Goal: Transaction & Acquisition: Purchase product/service

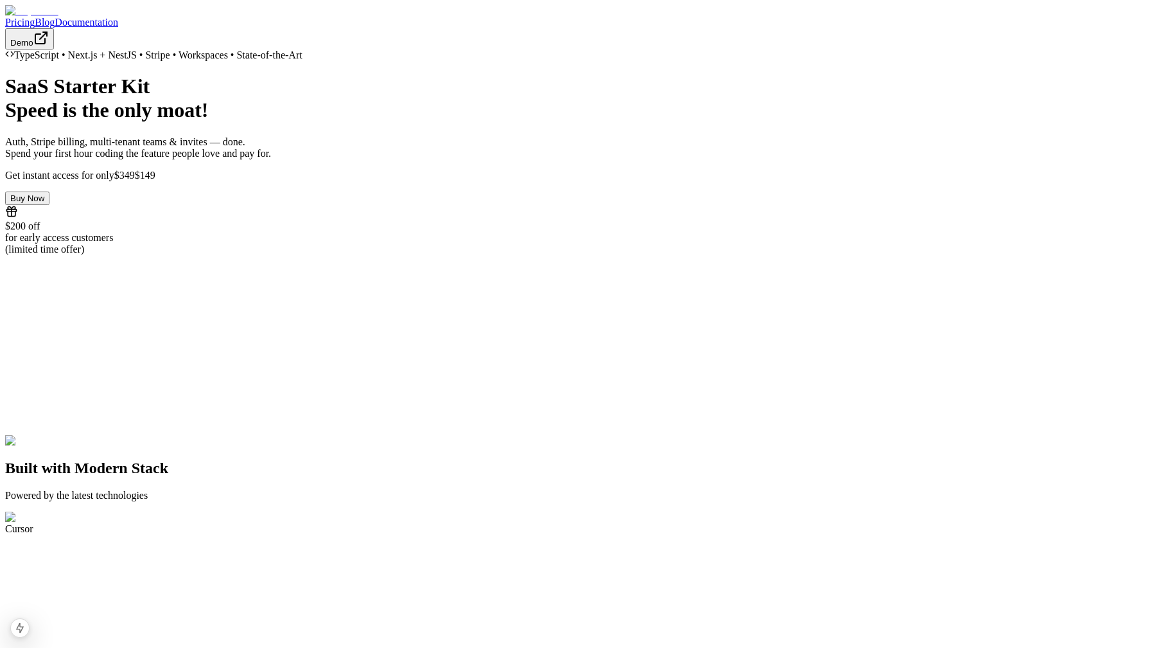
click at [49, 205] on button "Buy Now" at bounding box center [27, 197] width 44 height 13
click at [52, 578] on span "1 error" at bounding box center [54, 582] width 30 height 17
click at [49, 205] on button "Buy Now" at bounding box center [27, 197] width 44 height 13
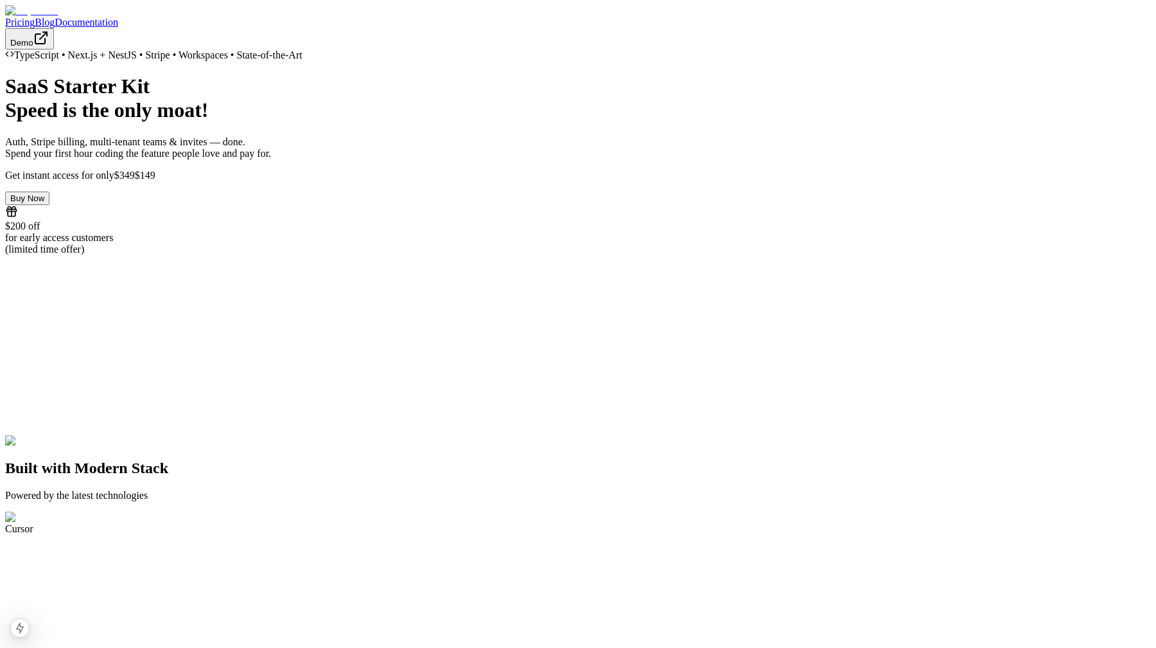
click at [49, 205] on button "Buy Now" at bounding box center [27, 197] width 44 height 13
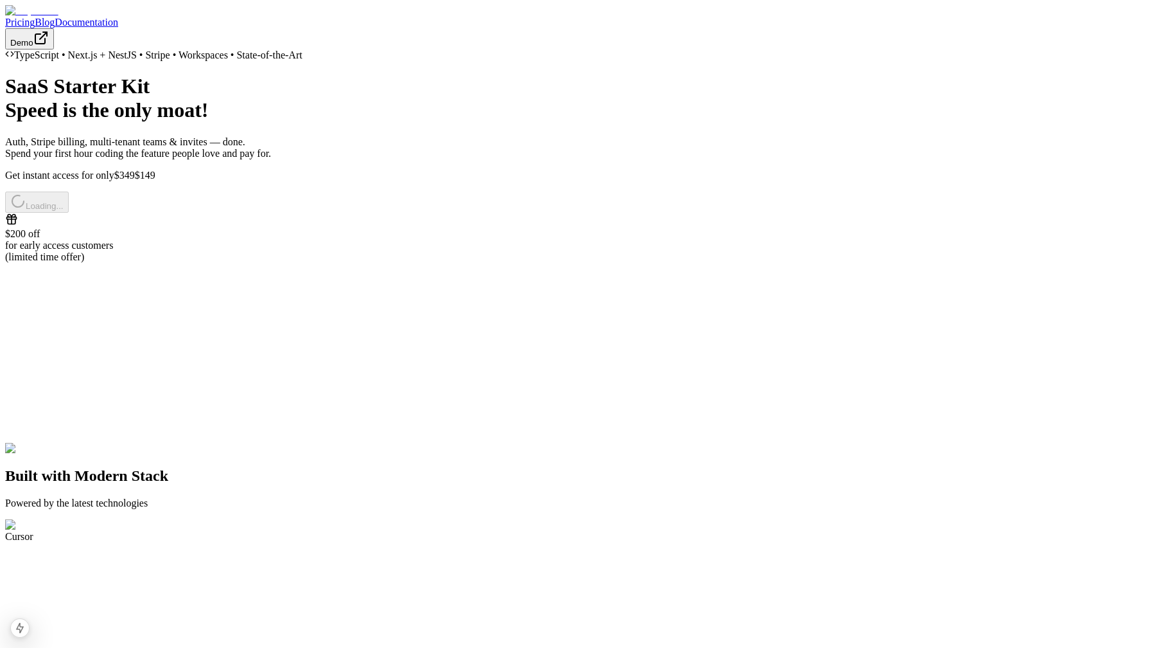
click at [505, 263] on div "Loading... $200 off for early access customers (limited time offer)" at bounding box center [578, 226] width 1146 height 71
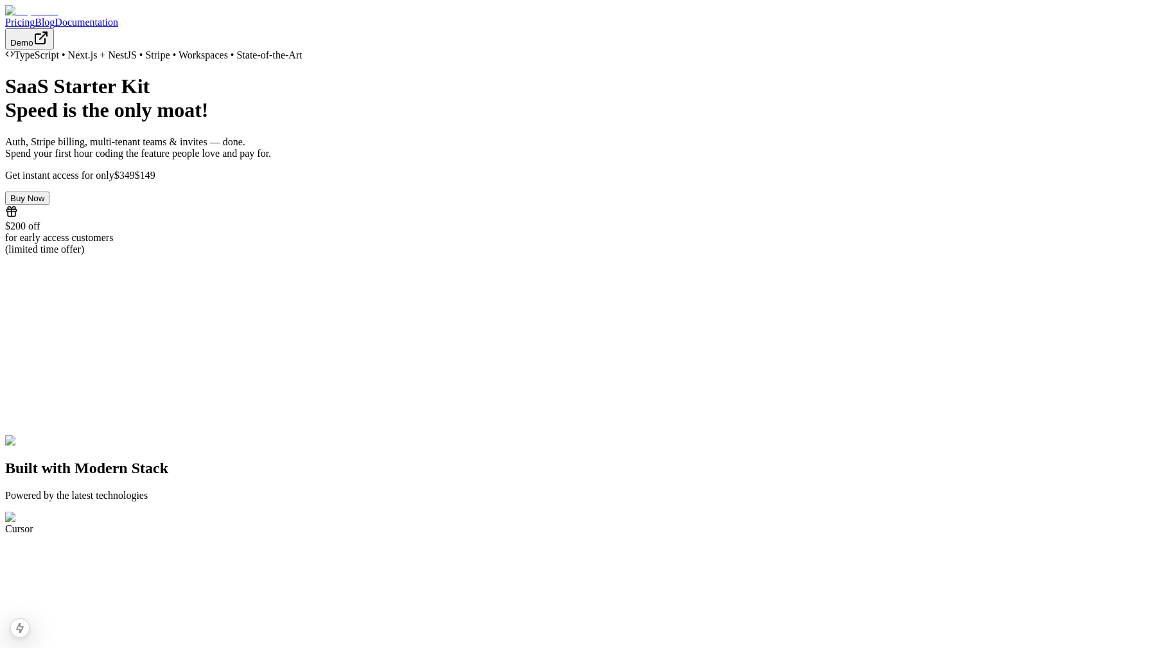
click at [49, 205] on button "Buy Now" at bounding box center [27, 197] width 44 height 13
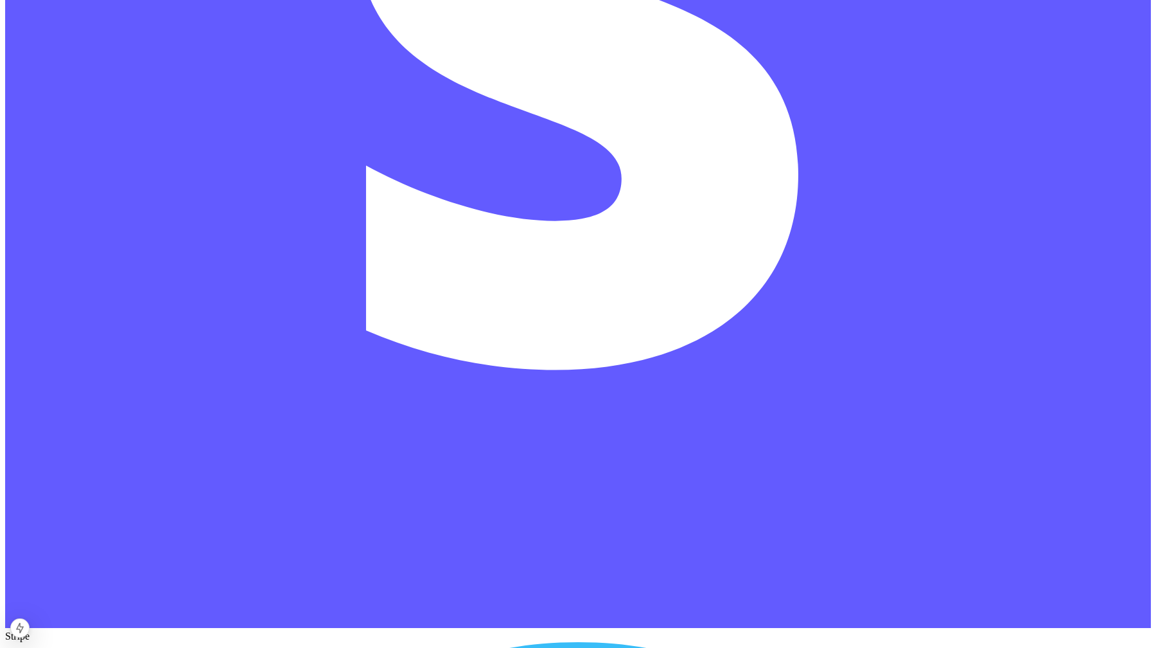
scroll to position [5757, 0]
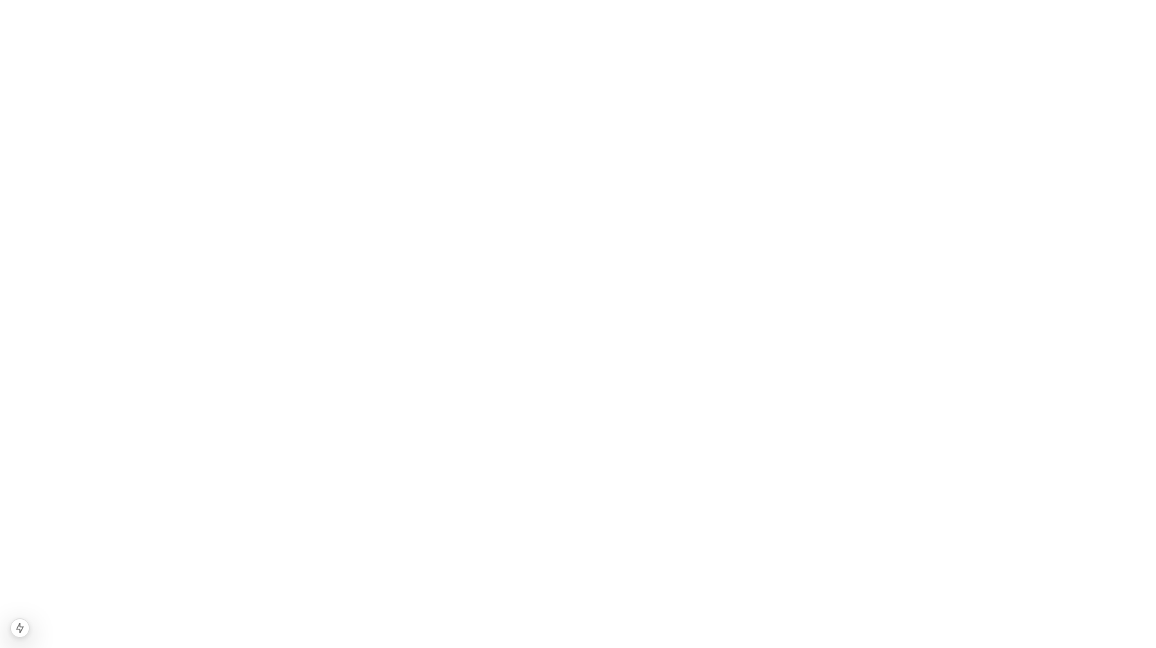
scroll to position [5757, 0]
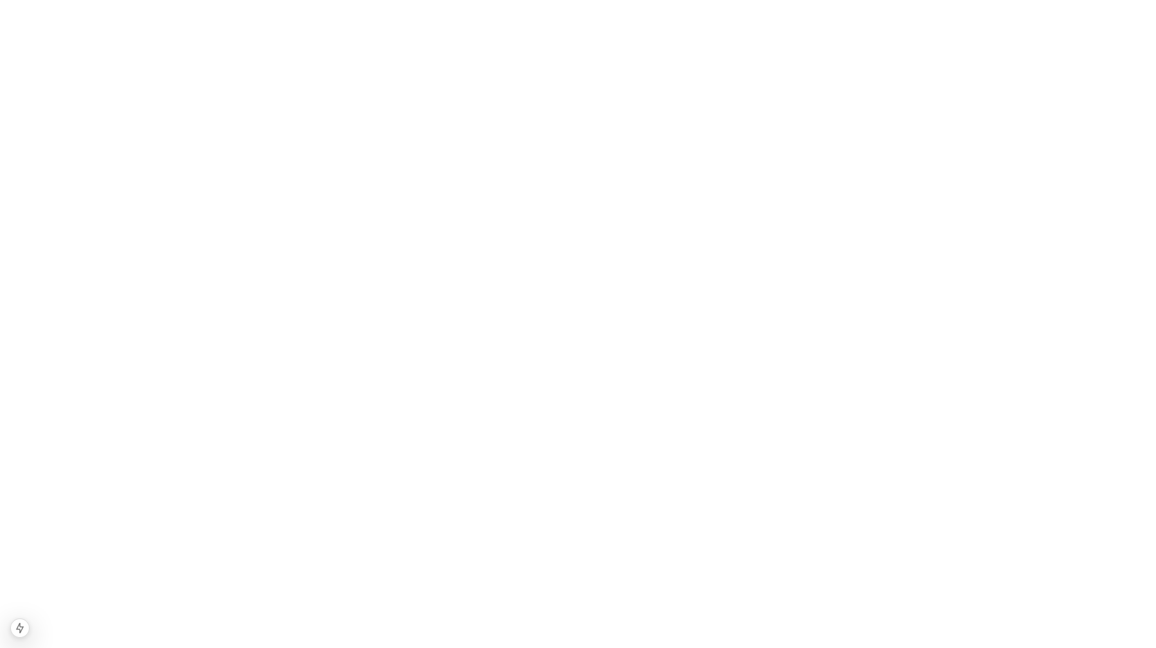
scroll to position [5757, 0]
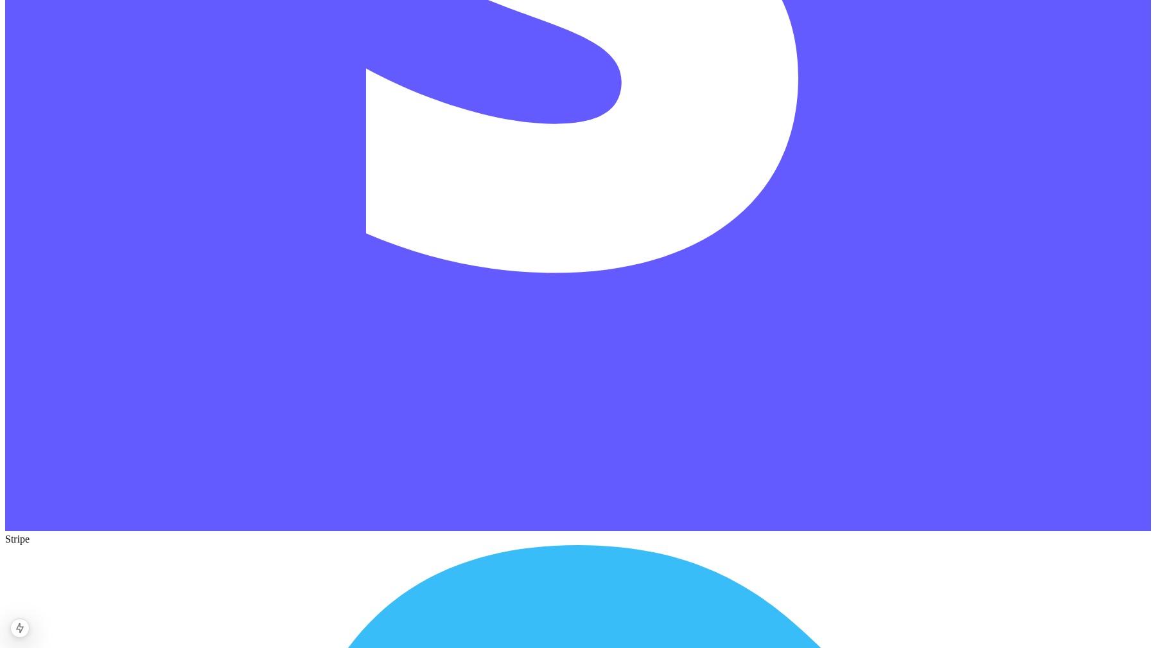
scroll to position [5757, 0]
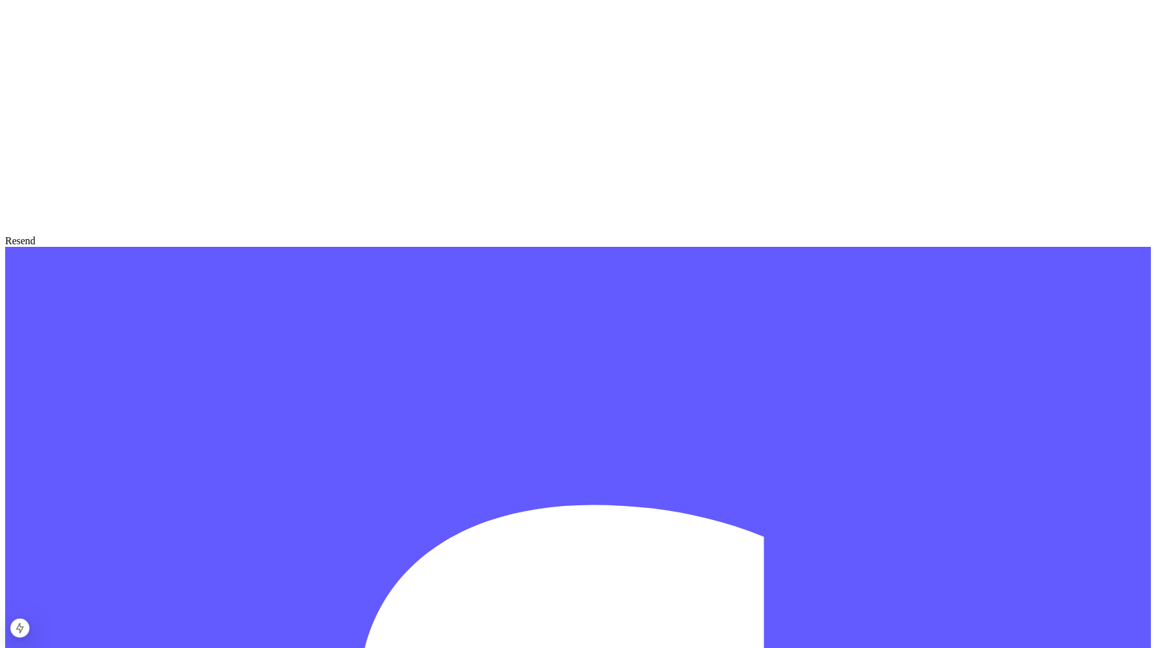
scroll to position [5757, 0]
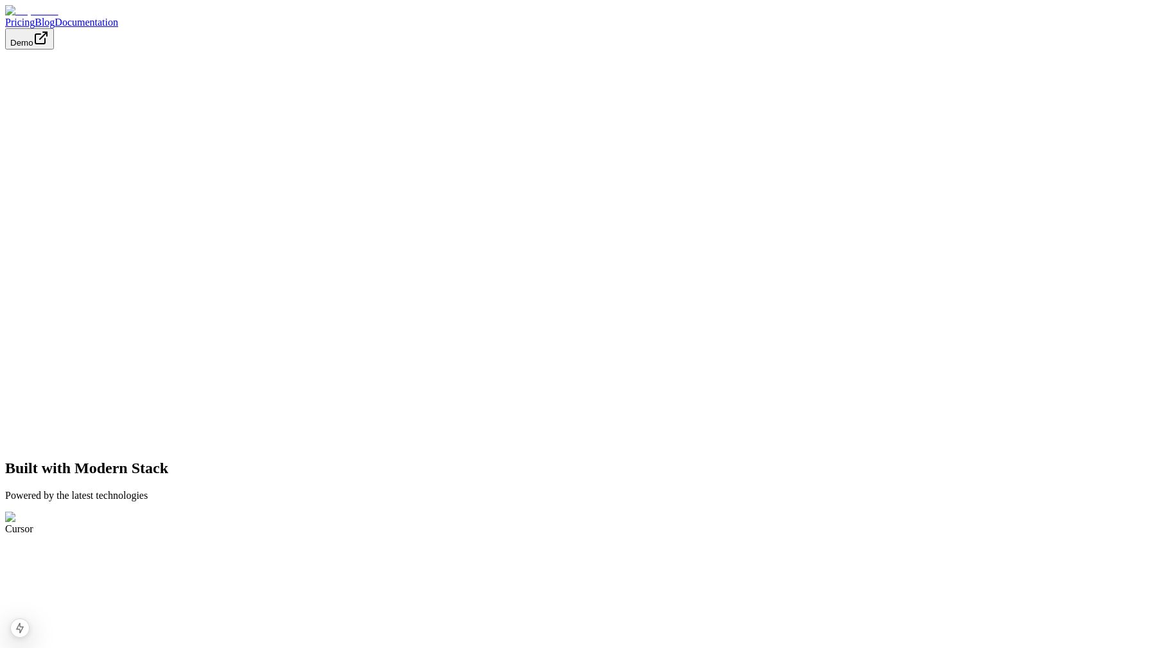
scroll to position [5820, 0]
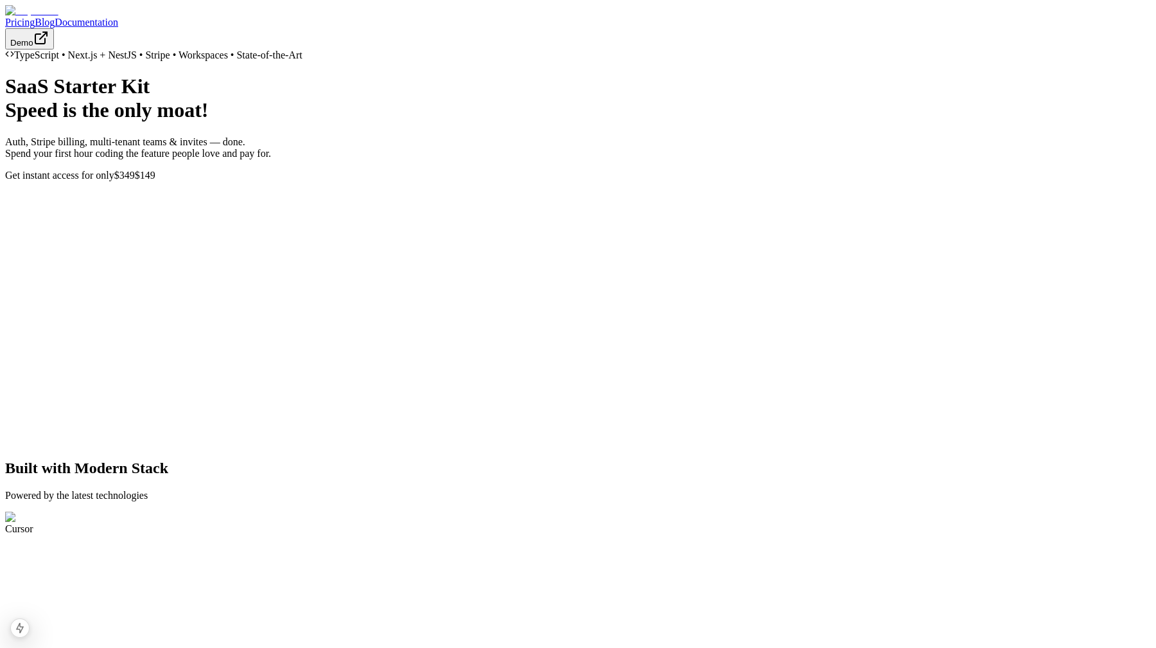
click at [55, 24] on link "Blog" at bounding box center [45, 22] width 20 height 11
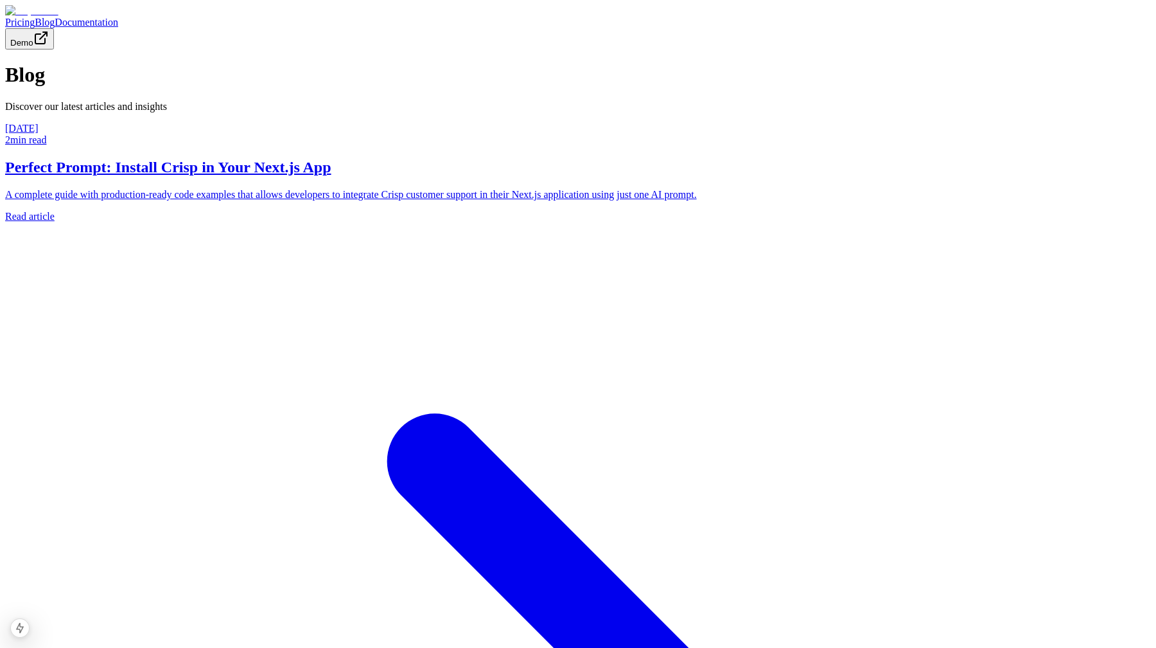
scroll to position [382, 0]
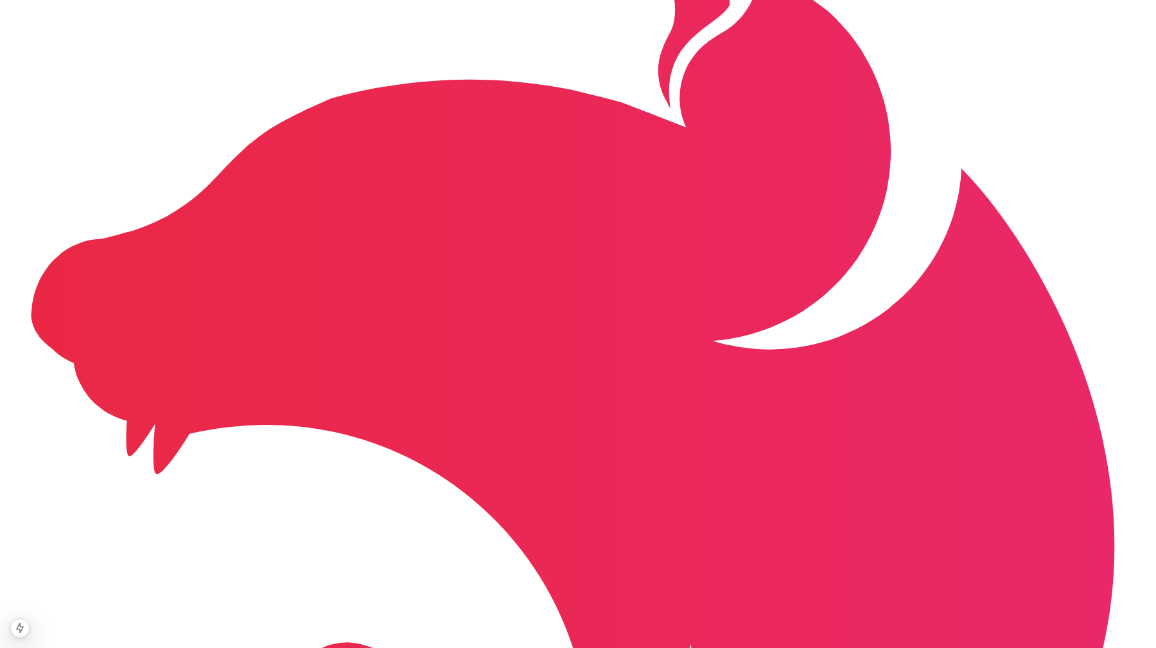
scroll to position [1810, 0]
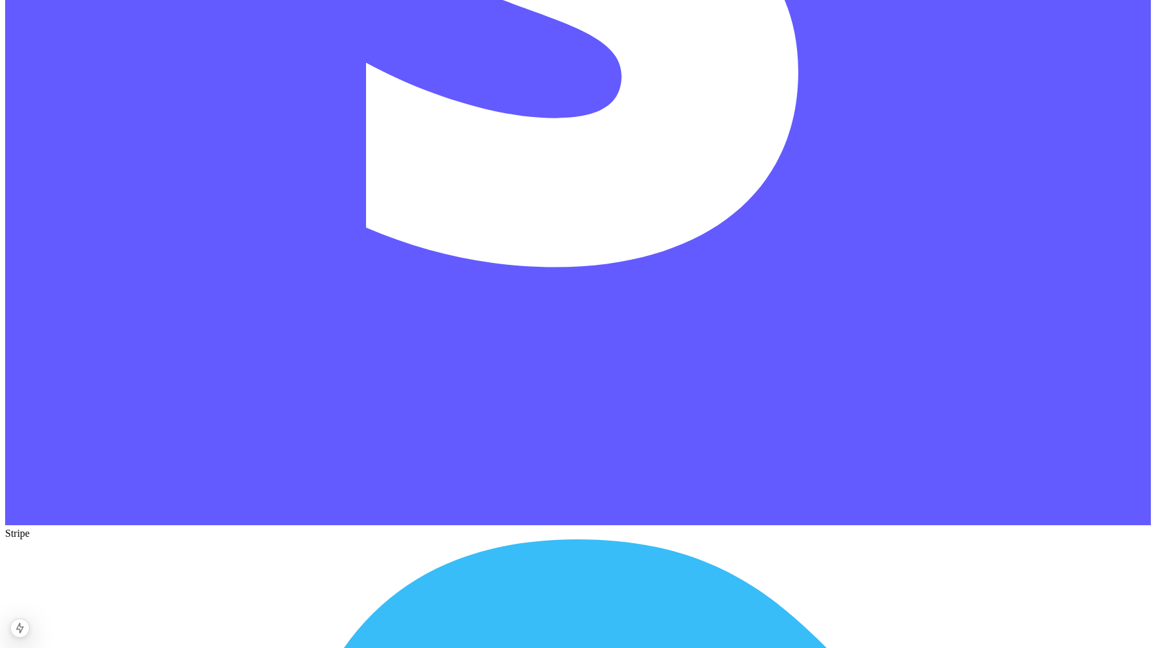
scroll to position [5757, 0]
